Goal: Obtain resource: Download file/media

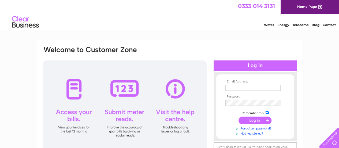
type input "gregor@forprop.co.uk"
click at [252, 121] on input "submit" at bounding box center [254, 120] width 33 height 8
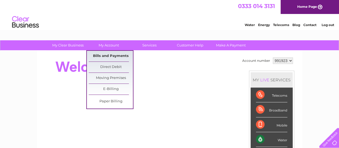
click at [110, 57] on link "Bills and Payments" at bounding box center [111, 56] width 44 height 11
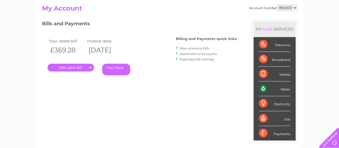
scroll to position [27, 0]
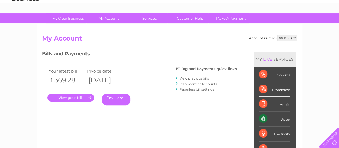
click at [192, 78] on link "View previous bills" at bounding box center [194, 78] width 29 height 4
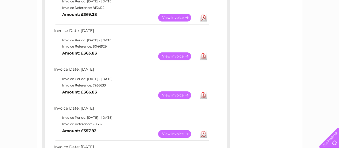
scroll to position [161, 0]
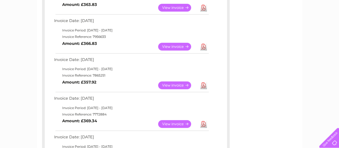
click at [204, 85] on link "Download" at bounding box center [203, 85] width 7 height 8
click at [204, 46] on link "Download" at bounding box center [203, 47] width 7 height 8
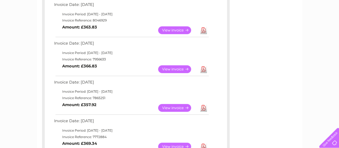
scroll to position [107, 0]
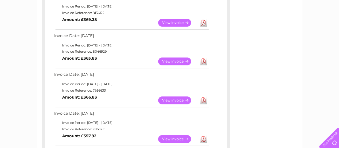
click at [203, 61] on link "Download" at bounding box center [203, 61] width 7 height 8
